Goal: Task Accomplishment & Management: Manage account settings

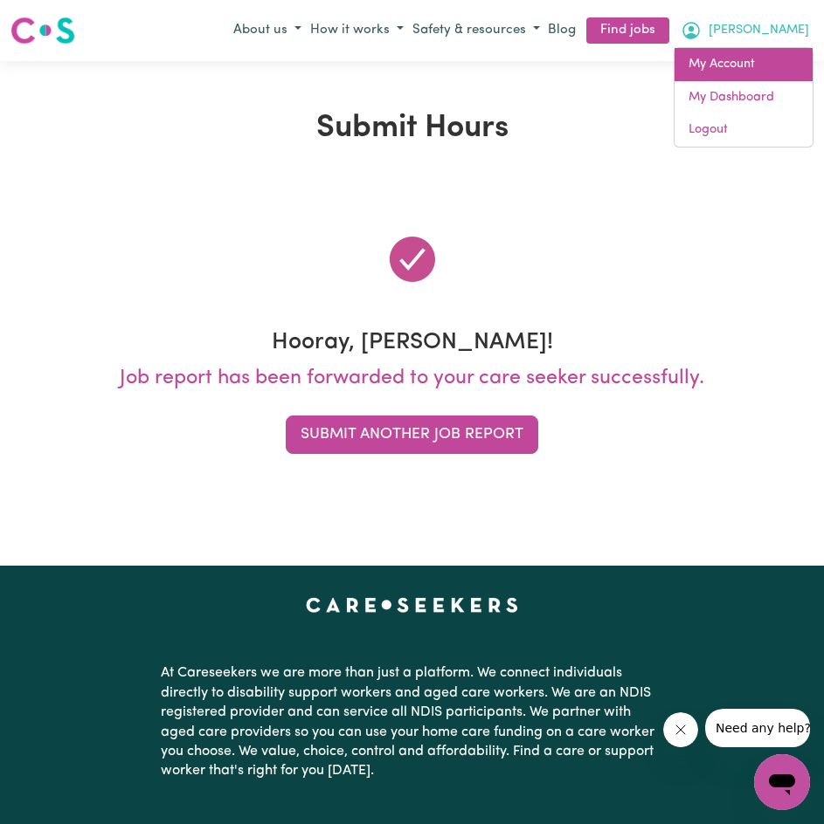
click at [770, 59] on link "My Account" at bounding box center [743, 64] width 138 height 33
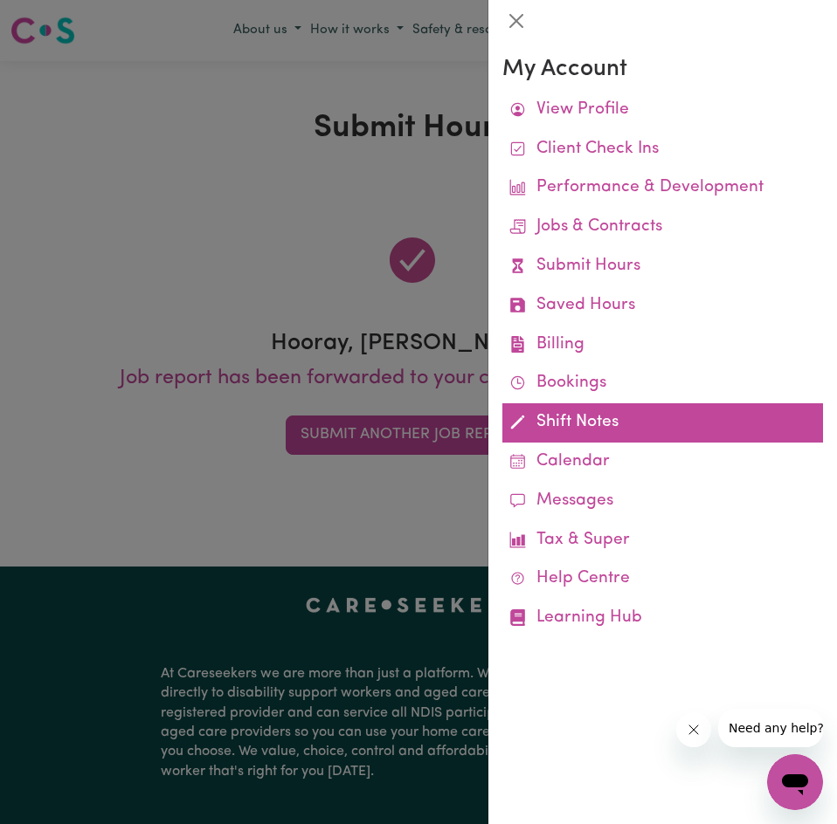
click at [603, 421] on link "Shift Notes" at bounding box center [662, 422] width 321 height 39
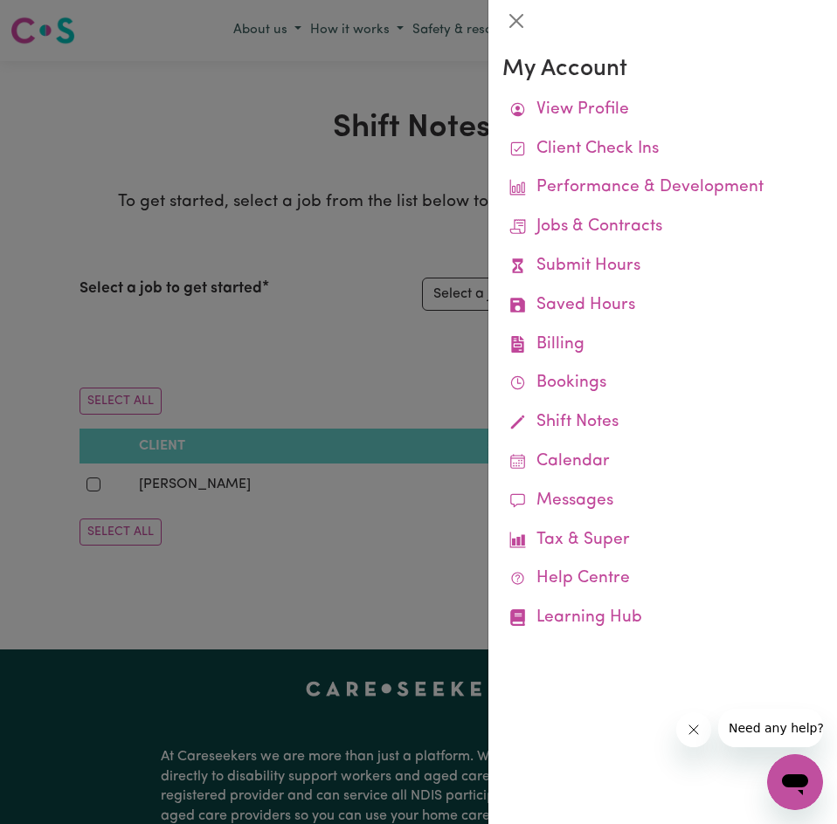
click at [359, 369] on div at bounding box center [418, 412] width 837 height 824
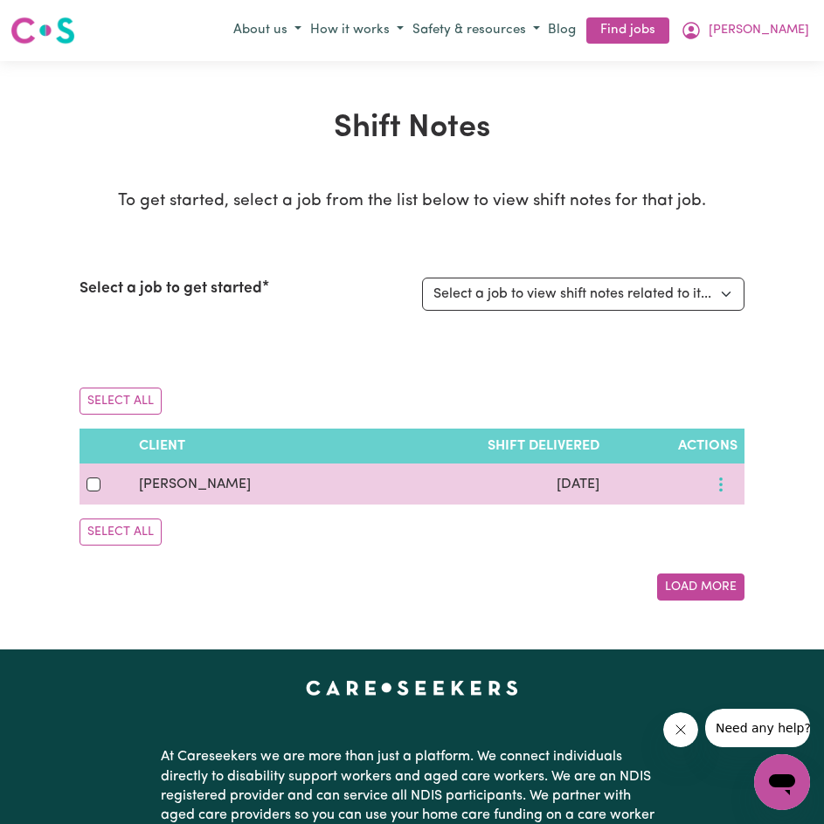
click at [725, 489] on icon "More options" at bounding box center [720, 484] width 17 height 17
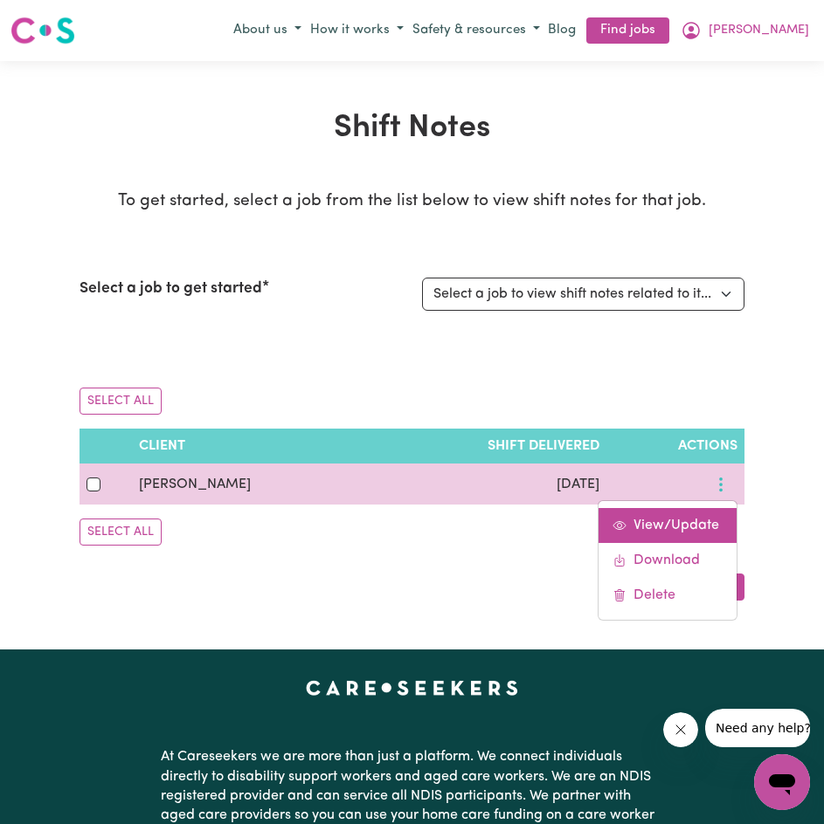
click at [700, 536] on link "View/Update" at bounding box center [667, 525] width 138 height 35
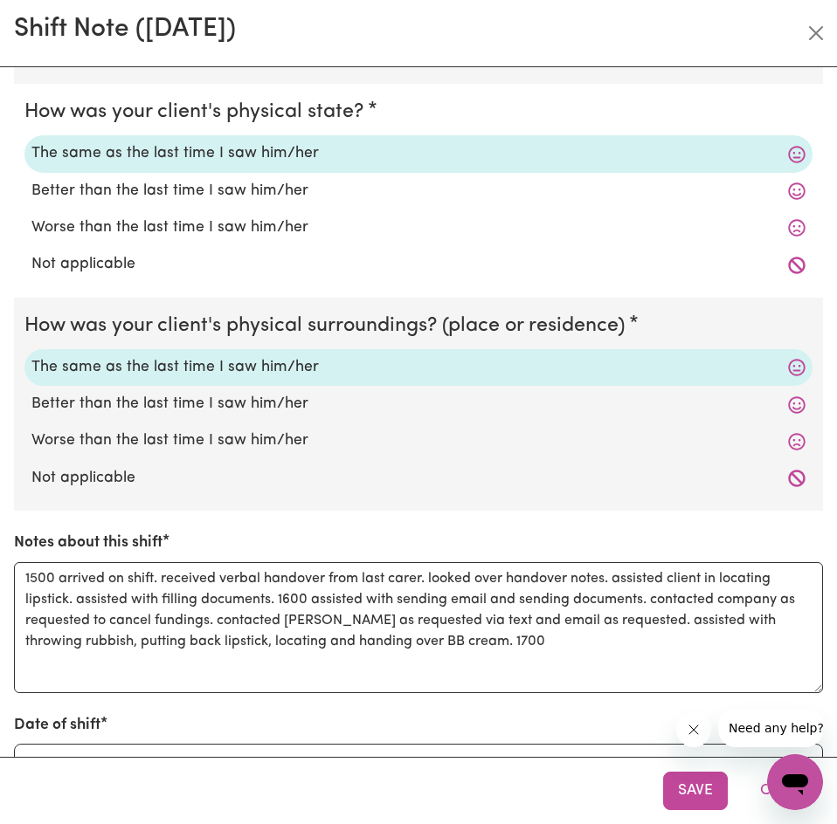
scroll to position [337, 0]
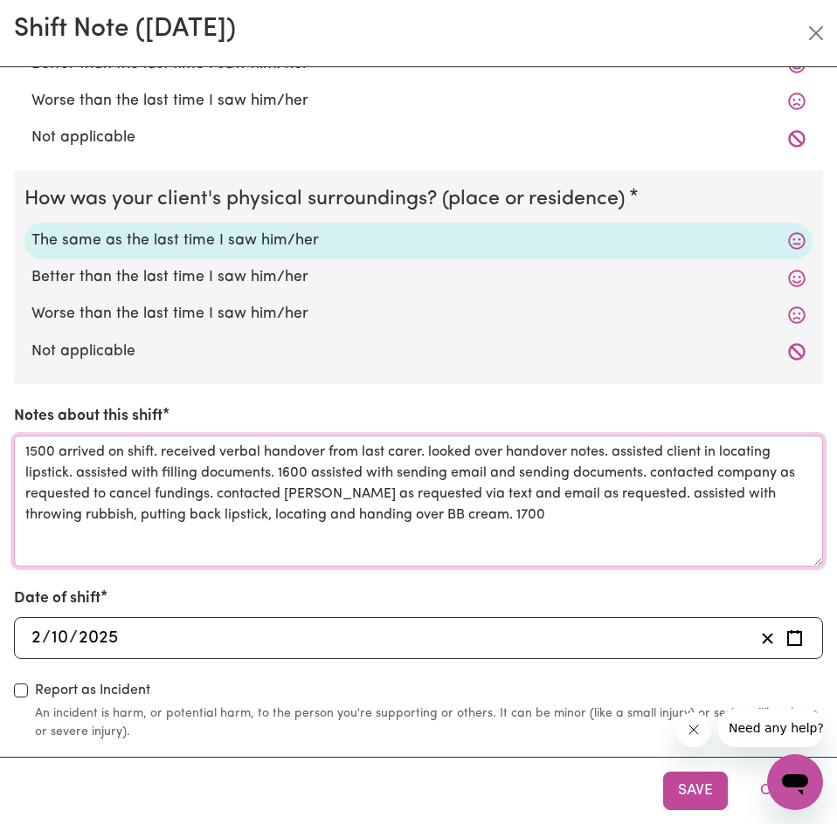
click at [574, 531] on textarea "1500 arrived on shift. received verbal handover from last carer. looked over ha…" at bounding box center [418, 501] width 809 height 131
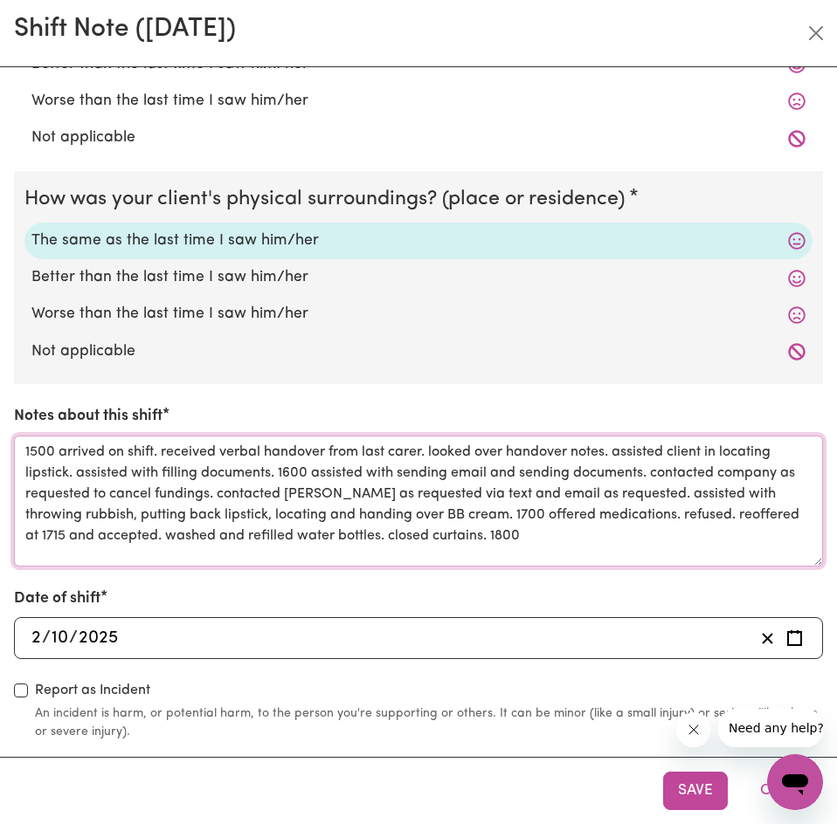
click at [638, 539] on textarea "1500 arrived on shift. received verbal handover from last carer. looked over ha…" at bounding box center [418, 501] width 809 height 131
click at [532, 535] on textarea "1500 arrived on shift. received verbal handover from last carer. looked over ha…" at bounding box center [418, 501] width 809 height 131
click at [762, 542] on textarea "1500 arrived on shift. received verbal handover from last carer. looked over ha…" at bounding box center [418, 501] width 809 height 131
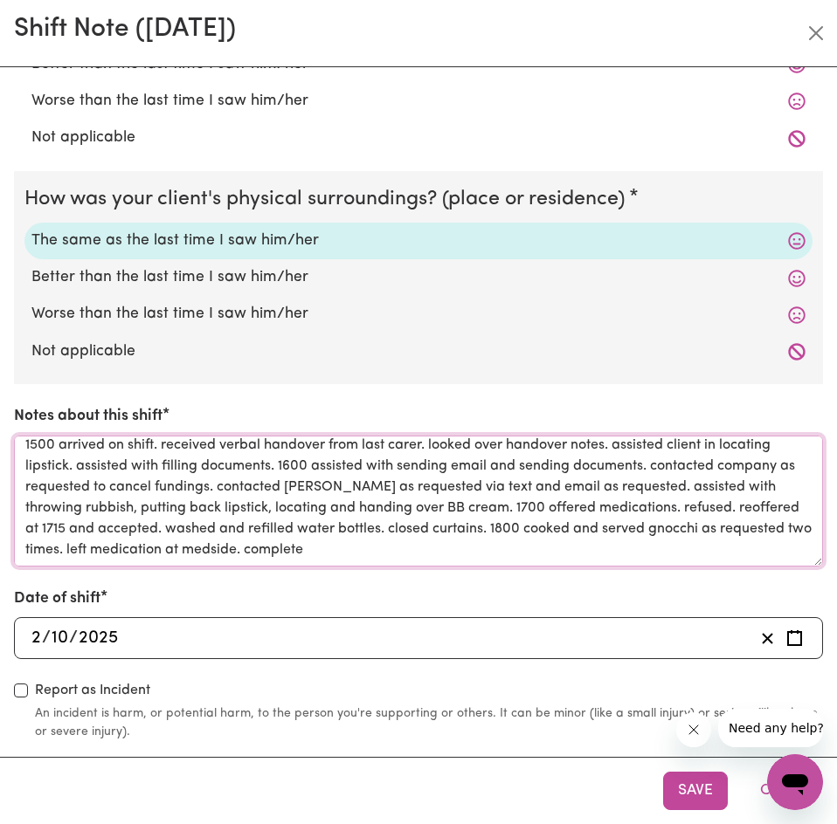
drag, startPoint x: 293, startPoint y: 555, endPoint x: 281, endPoint y: 559, distance: 11.9
click at [281, 559] on textarea "1500 arrived on shift. received verbal handover from last carer. looked over ha…" at bounding box center [418, 501] width 809 height 131
click at [410, 557] on textarea "1500 arrived on shift. received verbal handover from last carer. looked over ha…" at bounding box center [418, 501] width 809 height 131
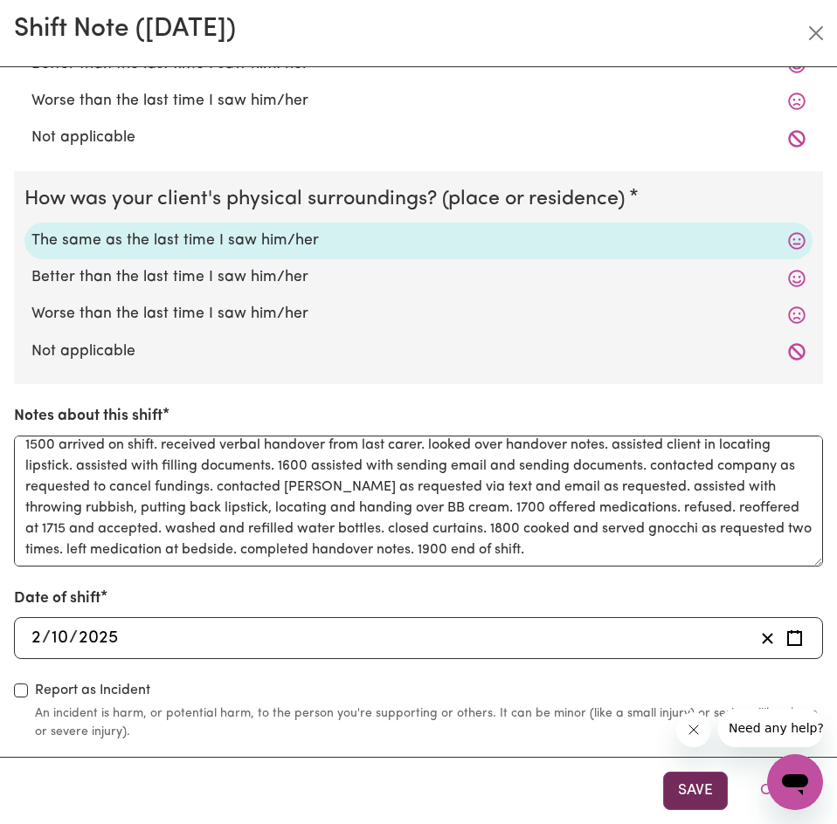
click at [701, 778] on button "Save" at bounding box center [695, 791] width 65 height 38
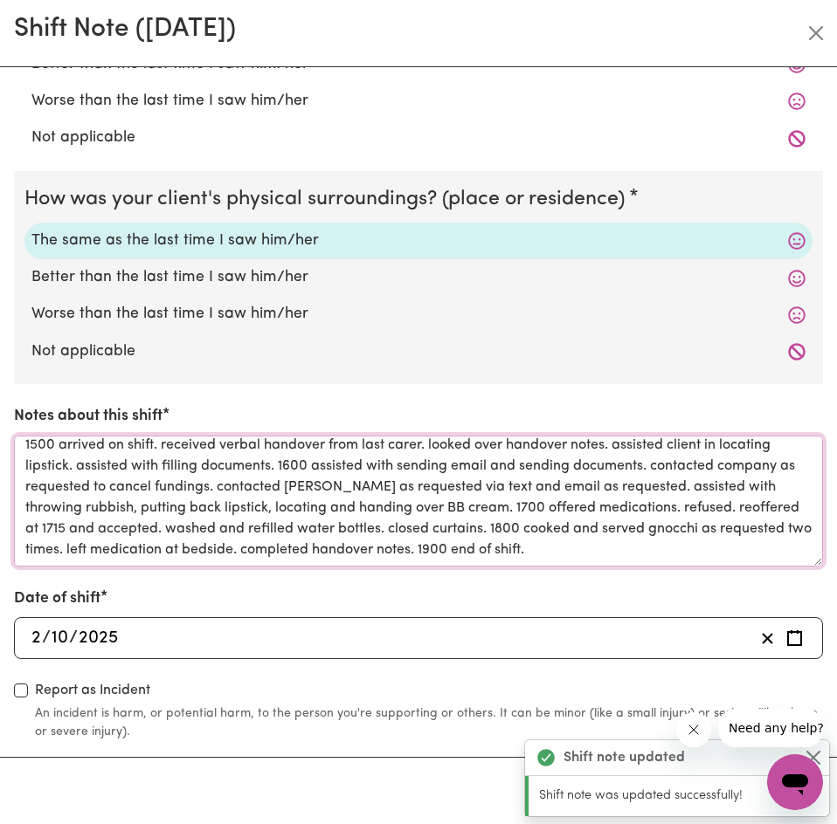
click at [156, 547] on textarea "1500 arrived on shift. received verbal handover from last carer. looked over ha…" at bounding box center [418, 501] width 809 height 131
click at [162, 555] on textarea "1500 arrived on shift. received verbal handover from last carer. looked over ha…" at bounding box center [418, 501] width 809 height 131
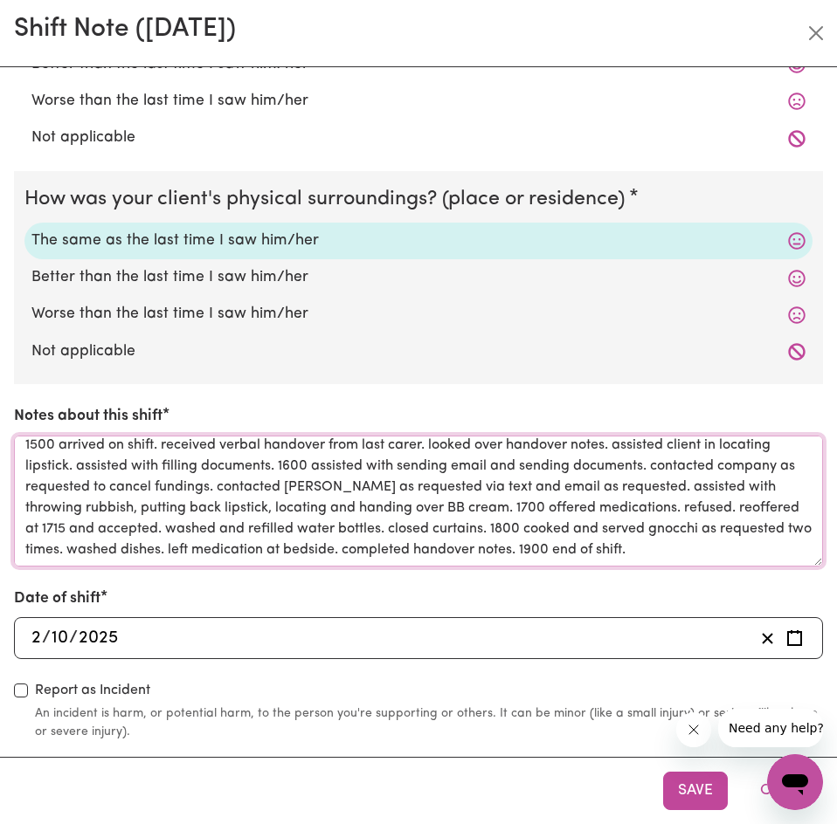
scroll to position [0, 0]
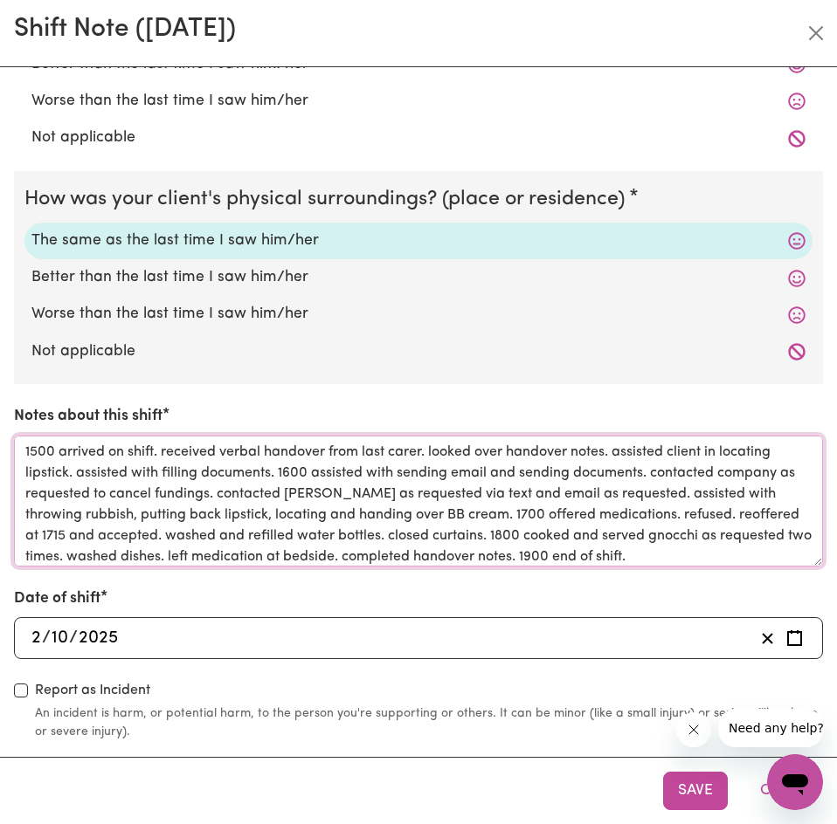
drag, startPoint x: 62, startPoint y: 449, endPoint x: 278, endPoint y: 472, distance: 216.9
click at [278, 472] on textarea "1500 arrived on shift. received verbal handover from last carer. looked over ha…" at bounding box center [418, 501] width 809 height 131
type textarea "1500 arrived on shift. received verbal handover from last carer. looked over ha…"
drag, startPoint x: 310, startPoint y: 472, endPoint x: 516, endPoint y: 513, distance: 210.0
click at [516, 513] on textarea "1500 arrived on shift. received verbal handover from last carer. looked over ha…" at bounding box center [418, 501] width 809 height 131
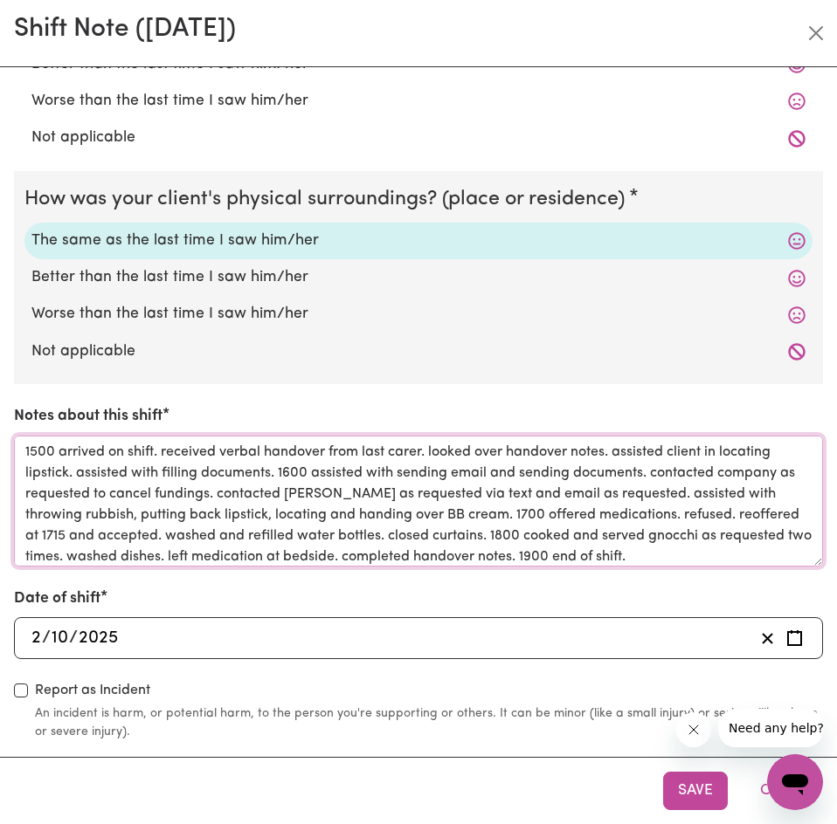
click at [566, 507] on textarea "1500 arrived on shift. received verbal handover from last carer. looked over ha…" at bounding box center [418, 501] width 809 height 131
drag, startPoint x: 551, startPoint y: 515, endPoint x: 552, endPoint y: 533, distance: 17.5
click at [552, 533] on textarea "1500 arrived on shift. received verbal handover from last carer. looked over ha…" at bounding box center [418, 501] width 809 height 131
click at [596, 525] on textarea "1500 arrived on shift. received verbal handover from last carer. looked over ha…" at bounding box center [418, 501] width 809 height 131
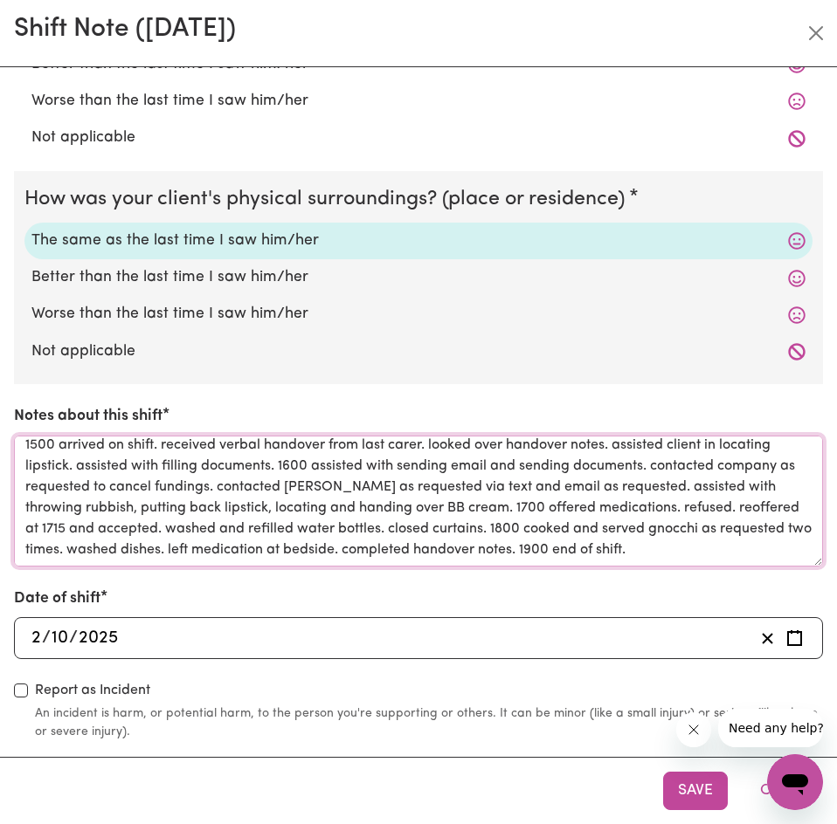
drag, startPoint x: 590, startPoint y: 536, endPoint x: 612, endPoint y: 552, distance: 26.9
click at [612, 552] on textarea "1500 arrived on shift. received verbal handover from last carer. looked over ha…" at bounding box center [418, 501] width 809 height 131
